Goal: Find specific page/section

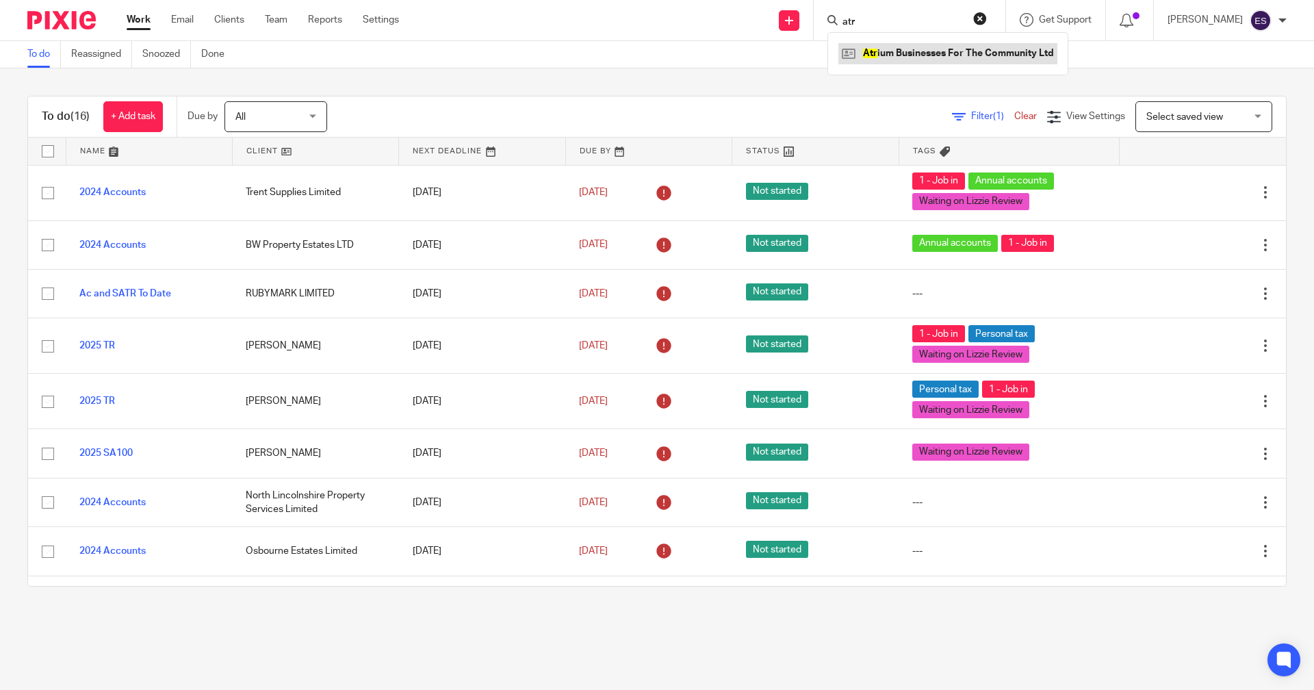
type input "atr"
click at [918, 50] on link at bounding box center [948, 53] width 219 height 21
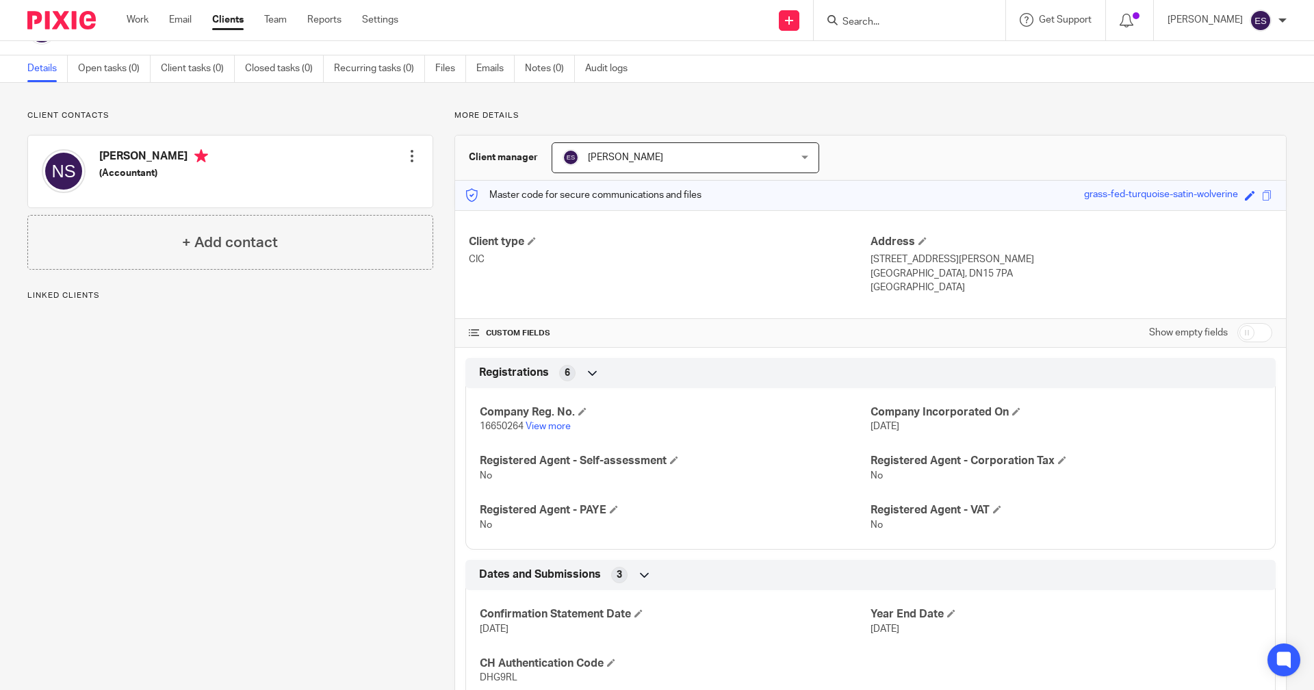
scroll to position [87, 0]
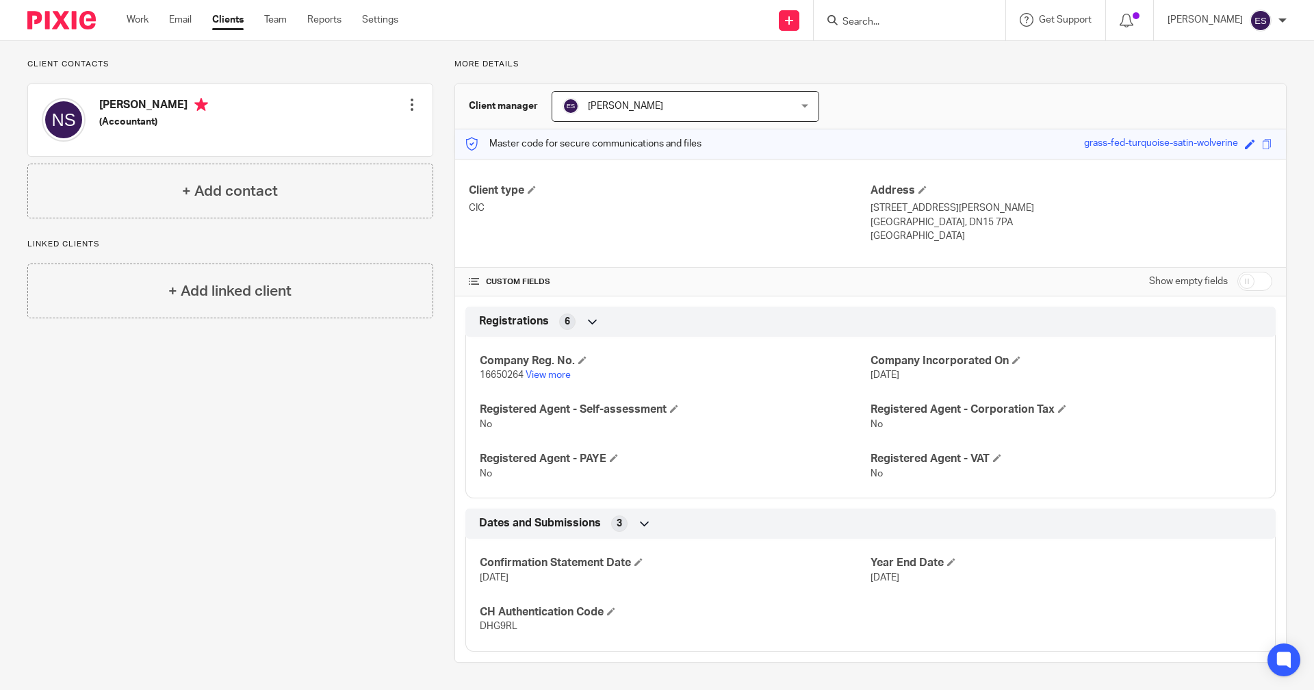
click at [878, 23] on input "Search" at bounding box center [902, 22] width 123 height 12
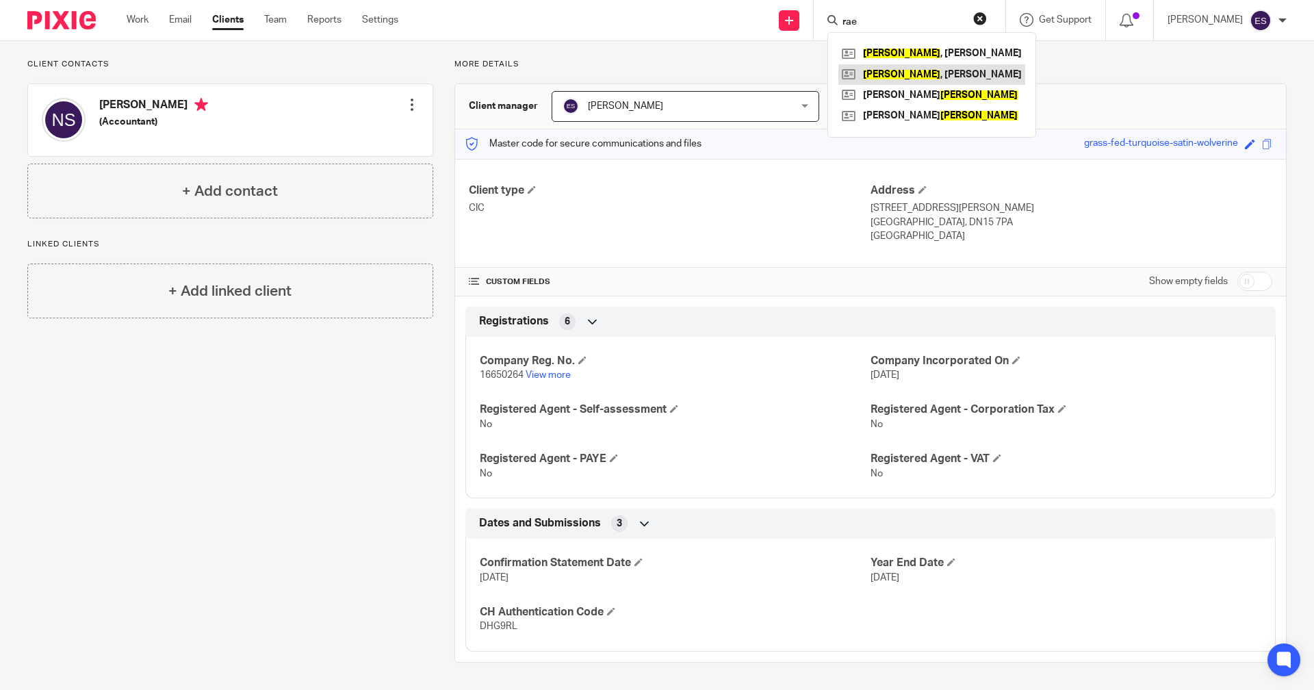
type input "rae"
click at [902, 71] on link at bounding box center [932, 74] width 187 height 21
